Goal: Transaction & Acquisition: Obtain resource

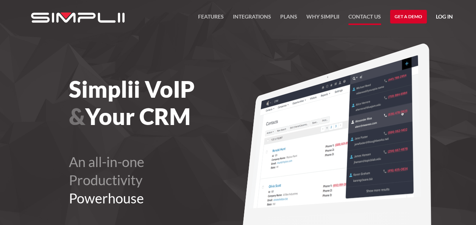
click at [365, 19] on link "Contact US" at bounding box center [365, 18] width 33 height 13
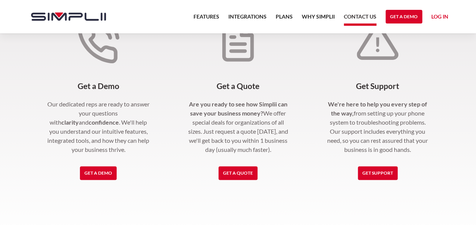
scroll to position [181, 0]
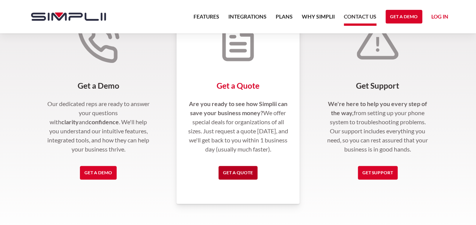
click at [244, 170] on link "Get a Quote" at bounding box center [238, 173] width 39 height 14
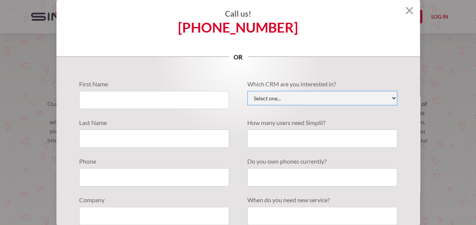
click at [291, 98] on select "Select one... Active Campaign Autotask ChildCareCRM Close.io ConnectWise Copper…" at bounding box center [322, 98] width 150 height 14
select select "Zoho"
click at [247, 91] on select "Select one... Active Campaign Autotask ChildCareCRM Close.io ConnectWise Copper…" at bounding box center [322, 98] width 150 height 14
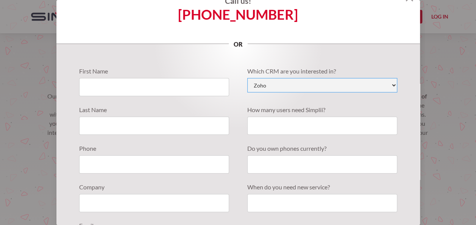
scroll to position [0, 0]
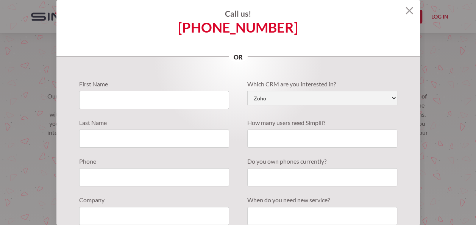
click at [408, 11] on h4 "Call us!" at bounding box center [238, 13] width 364 height 9
click at [406, 11] on img at bounding box center [410, 11] width 8 height 8
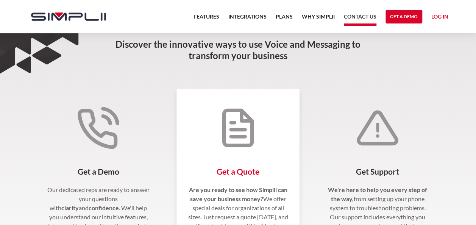
scroll to position [94, 0]
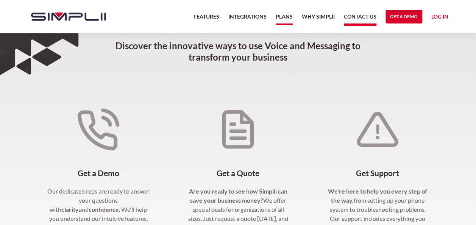
click at [287, 16] on link "Plans" at bounding box center [284, 18] width 17 height 13
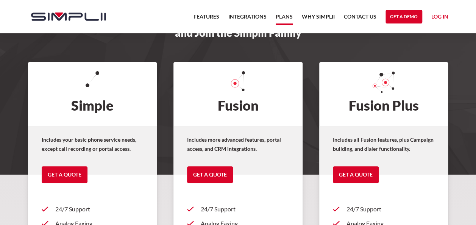
scroll to position [59, 0]
